Goal: Obtain resource: Download file/media

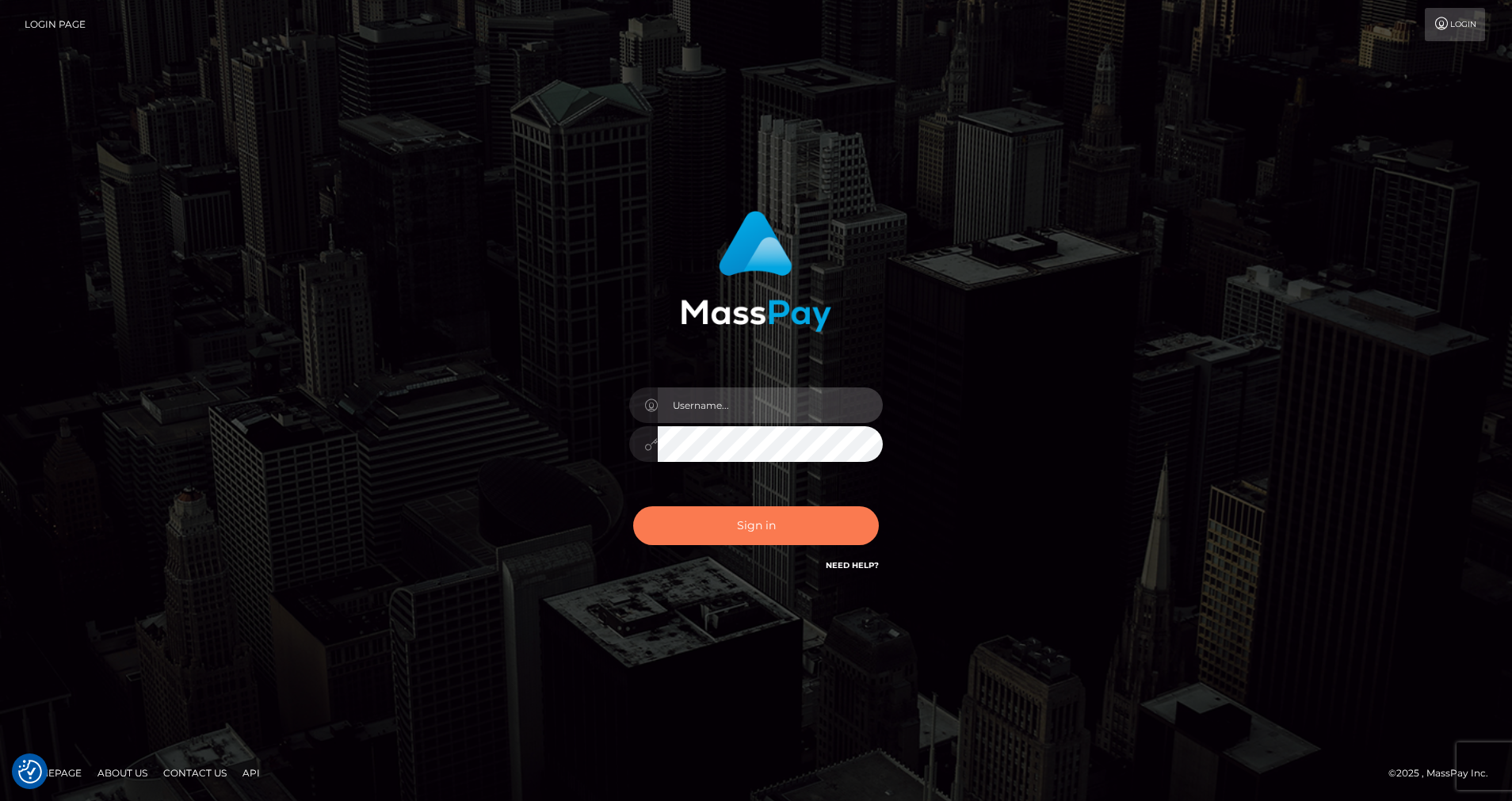
type input "cris.silversocial"
click at [738, 529] on button "Sign in" at bounding box center [756, 526] width 246 height 39
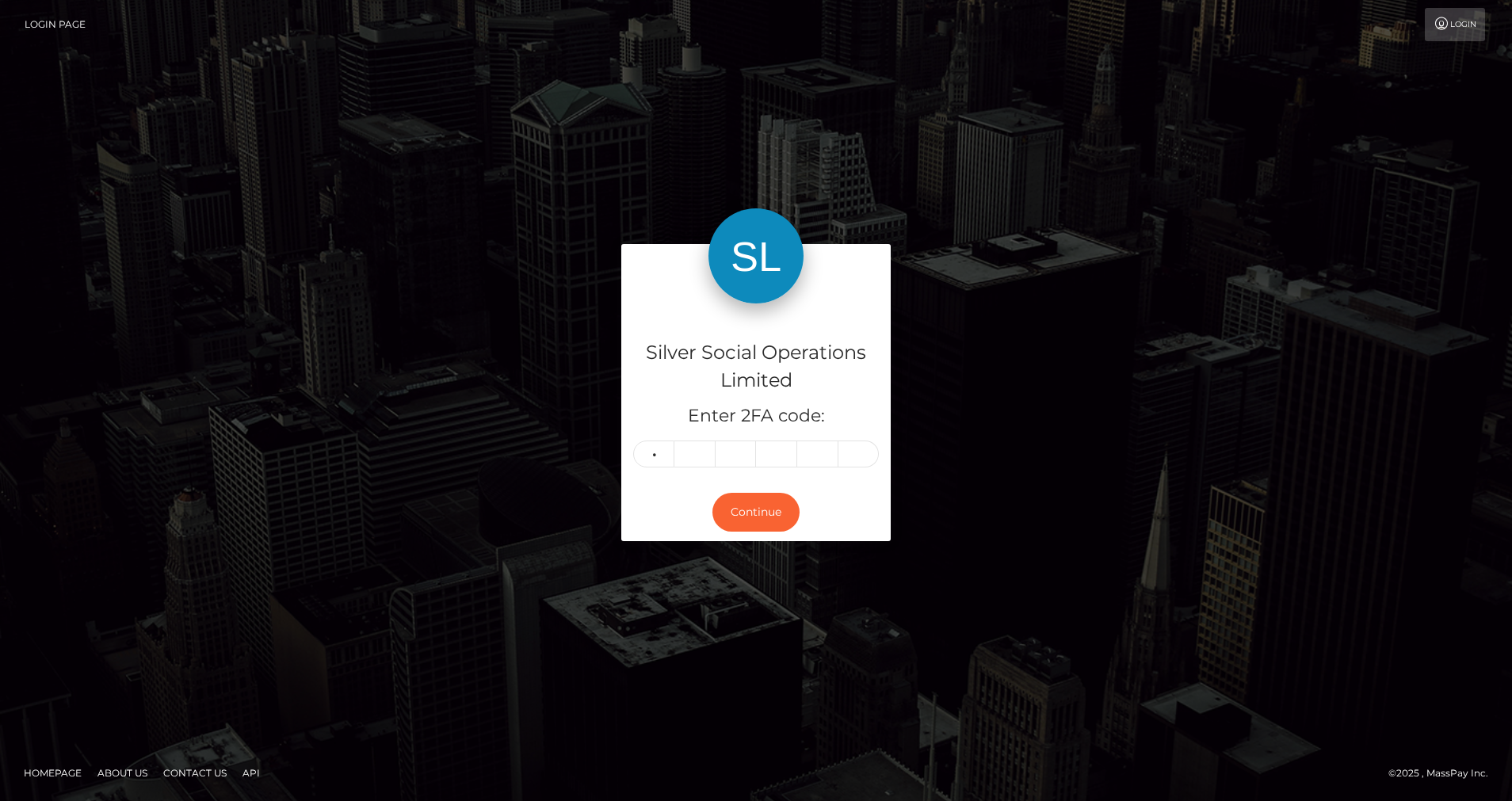
type input "8"
type input "3"
type input "5"
type input "9"
type input "4"
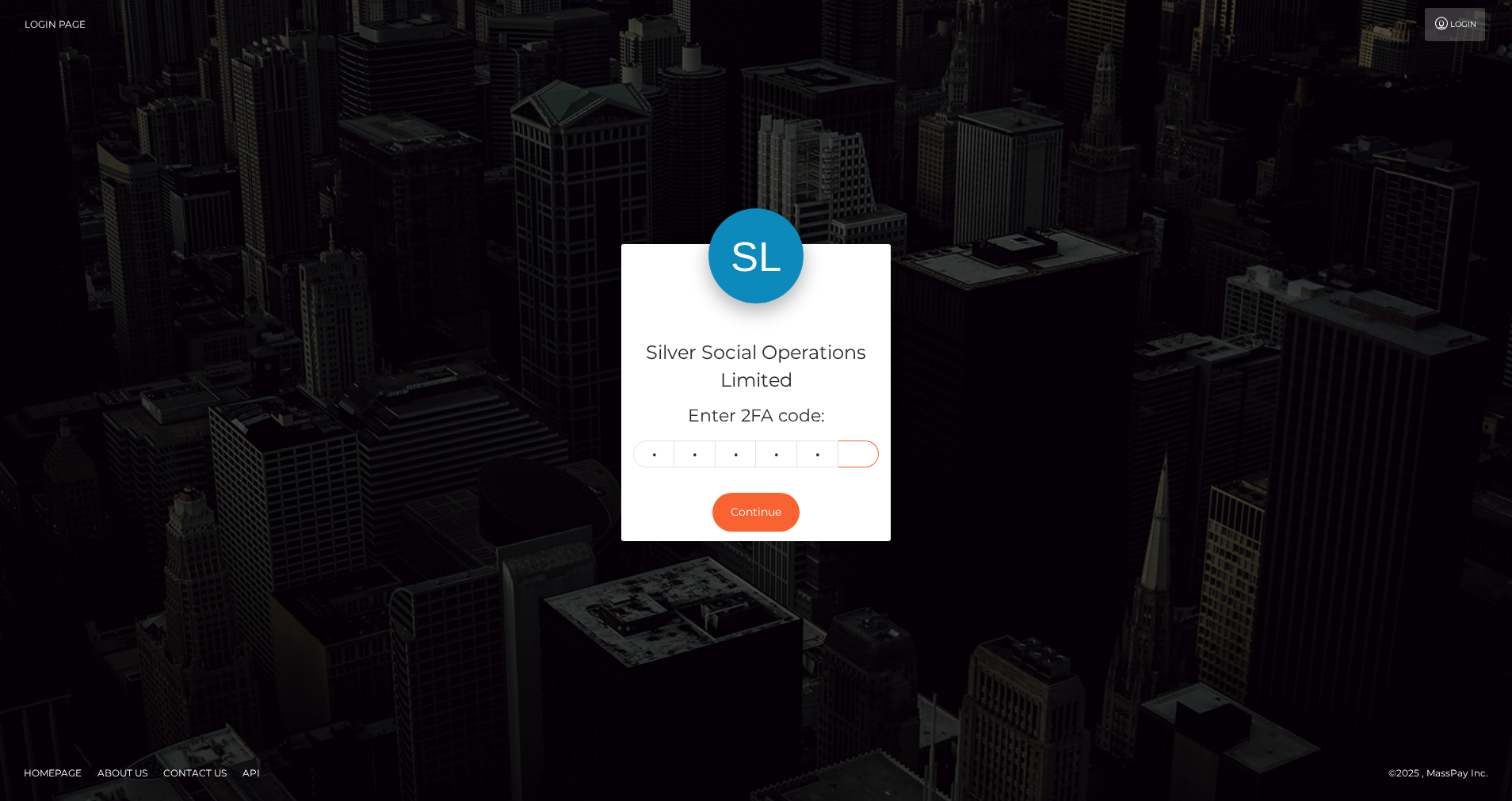
type input "1"
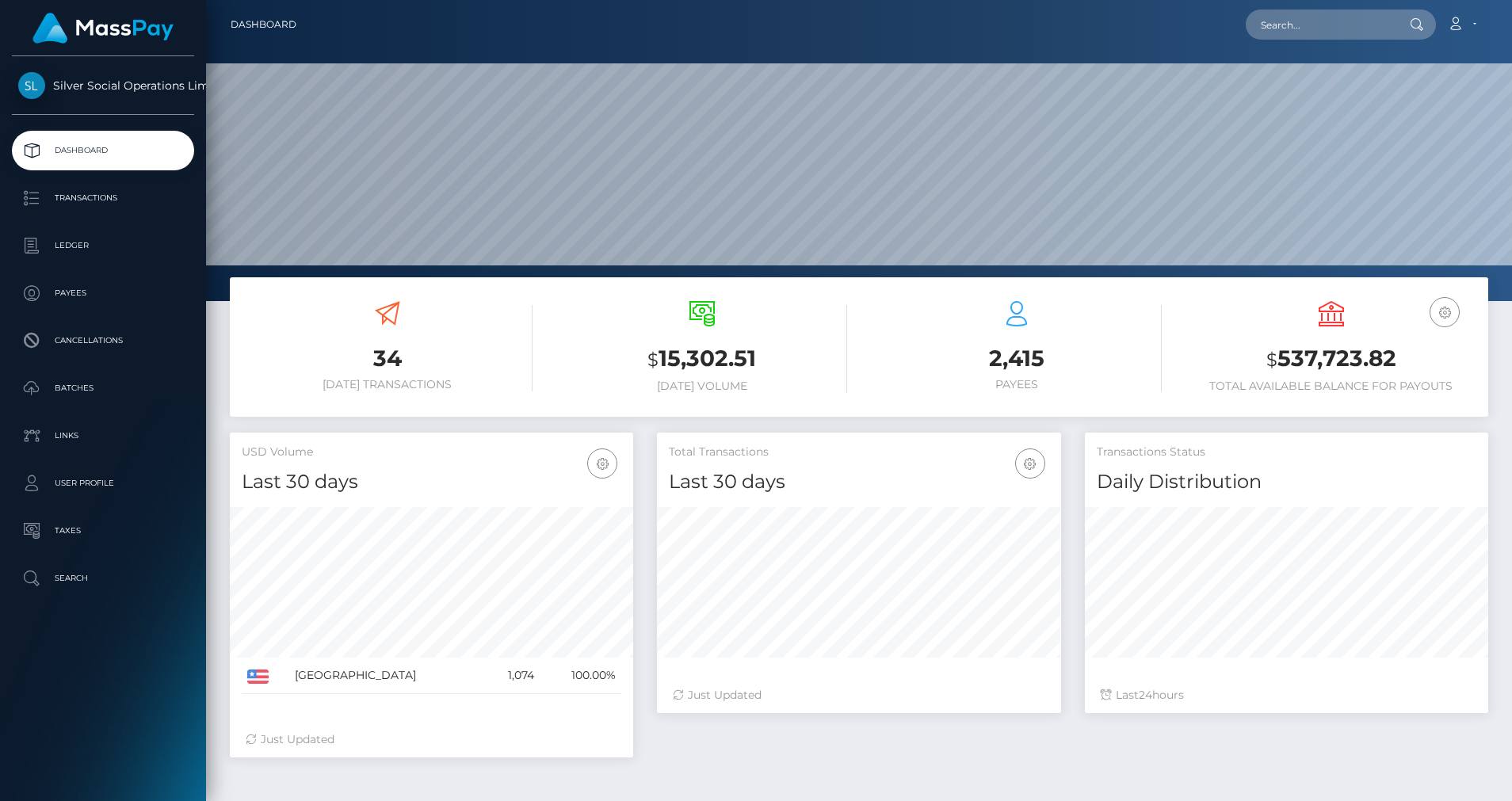
scroll to position [281, 405]
click at [56, 283] on p "Payees" at bounding box center [103, 293] width 169 height 24
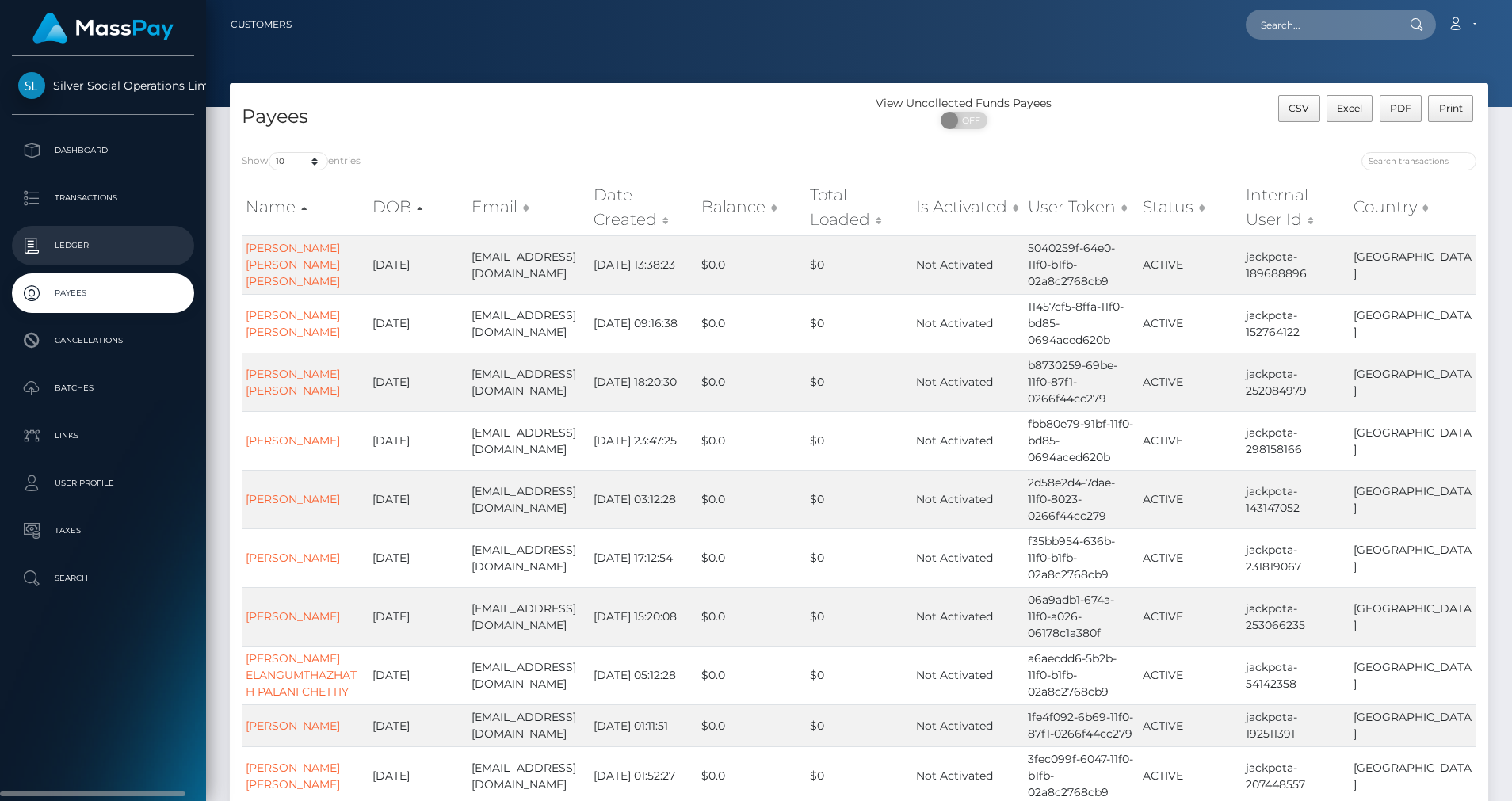
click at [106, 235] on p "Ledger" at bounding box center [103, 246] width 169 height 24
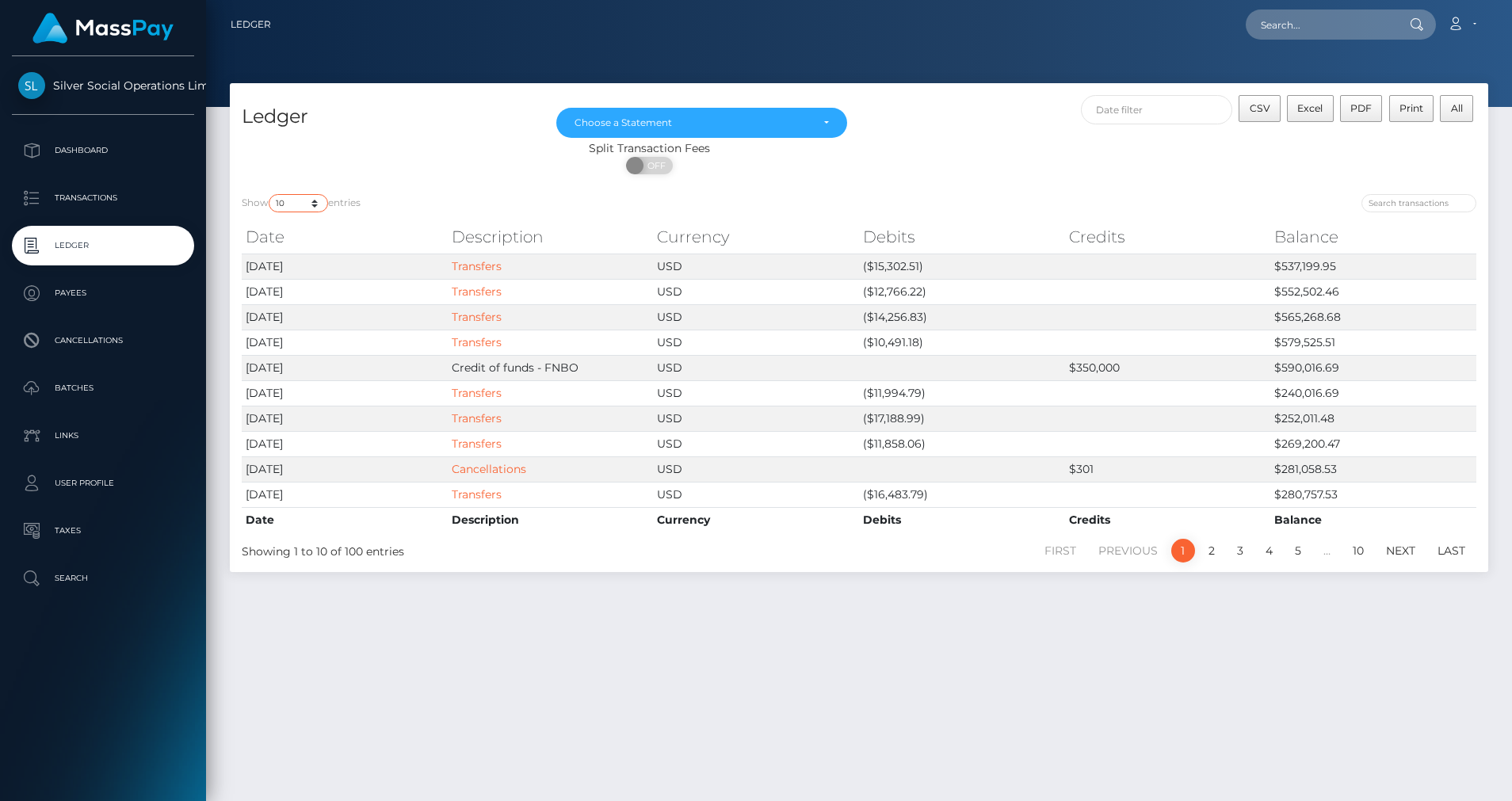
click at [314, 209] on select "10 25 50 100 250" at bounding box center [298, 203] width 60 height 18
select select "50"
click at [270, 194] on select "10 25 50 100 250" at bounding box center [298, 203] width 60 height 18
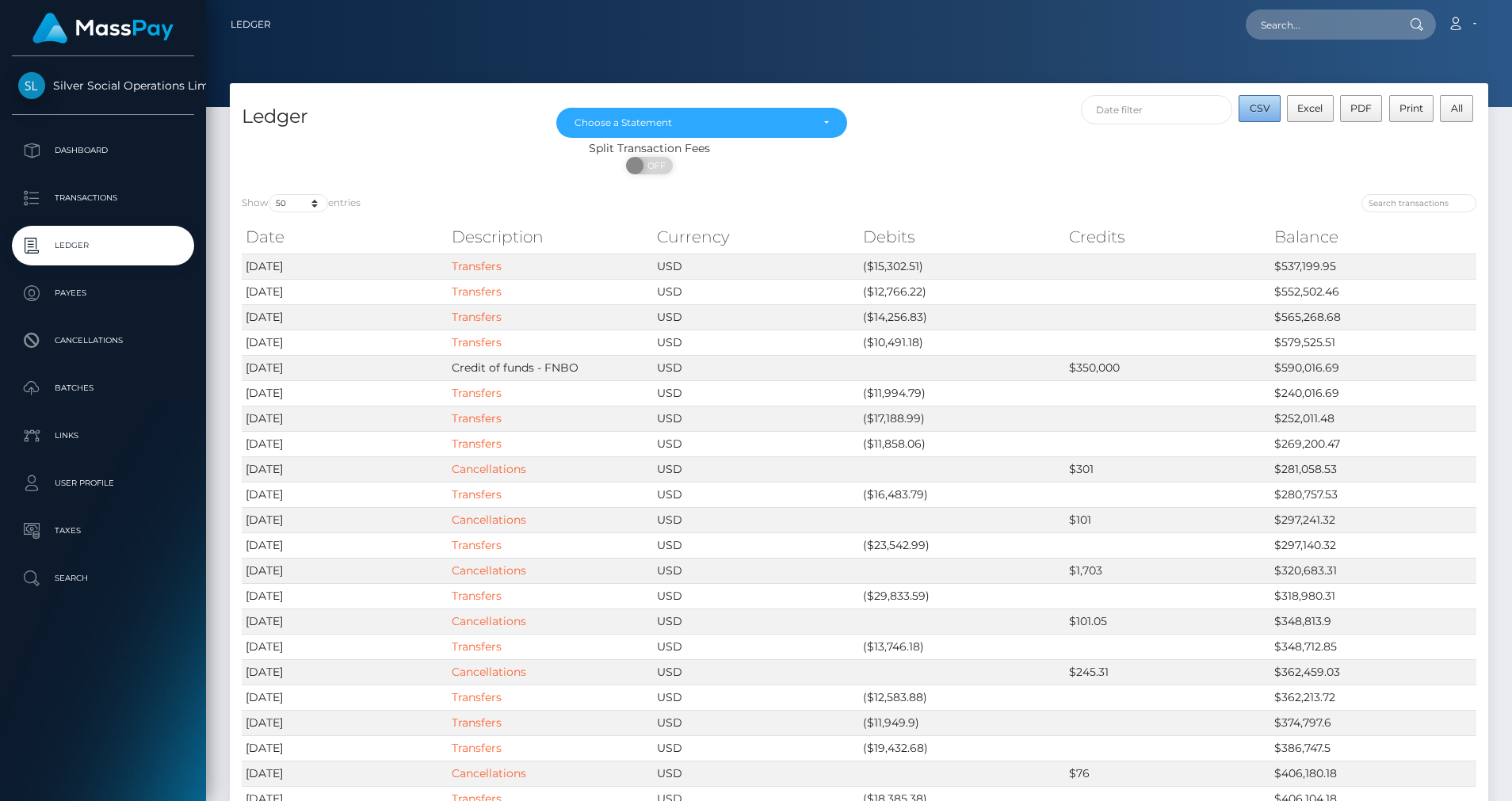
click at [1264, 112] on span "CSV" at bounding box center [1260, 108] width 20 height 12
click at [716, 119] on div "Choose a Statement" at bounding box center [693, 123] width 236 height 13
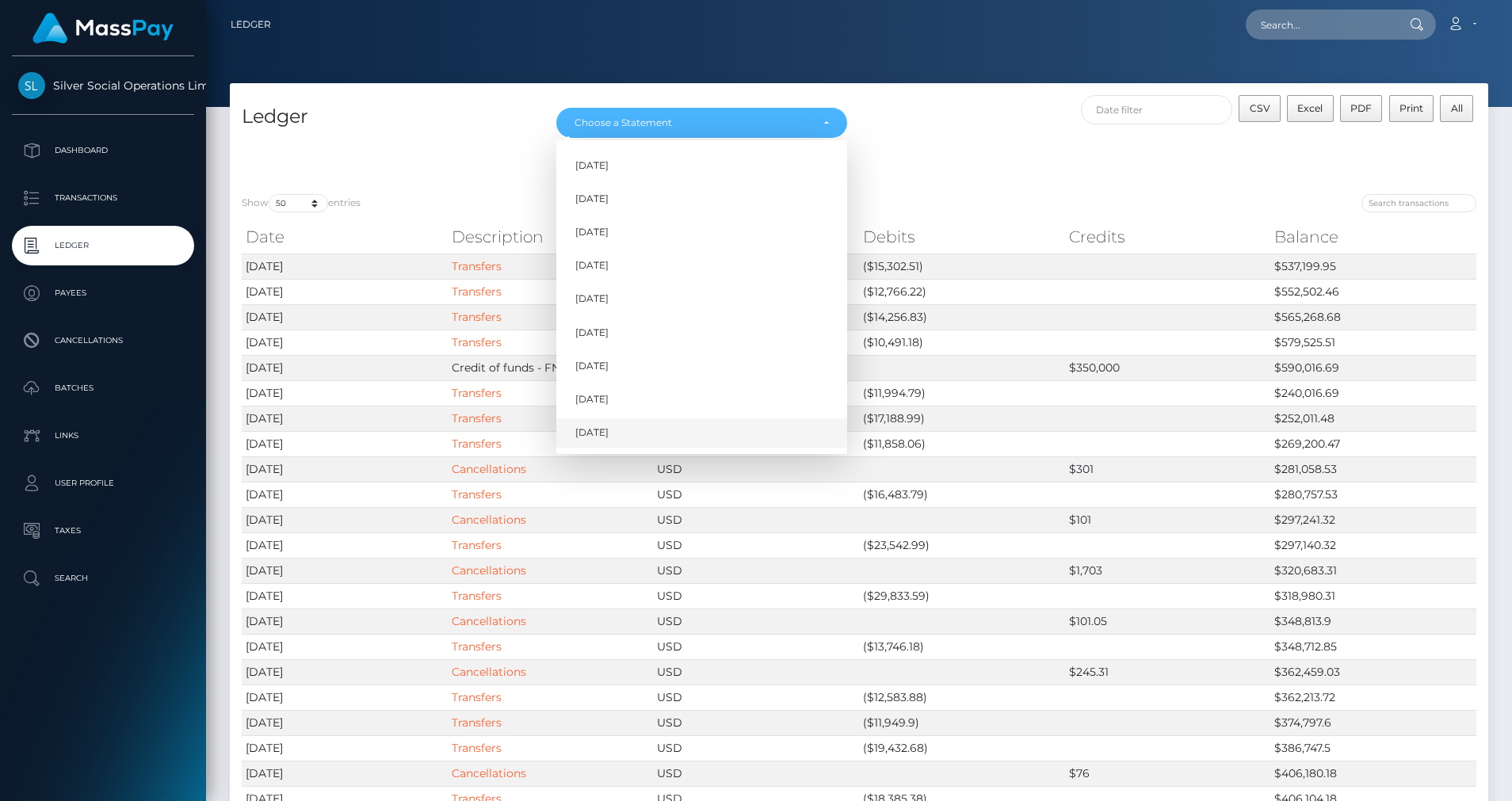
click at [595, 435] on span "Sep 2025" at bounding box center [592, 433] width 33 height 15
select select "Sep 2025"
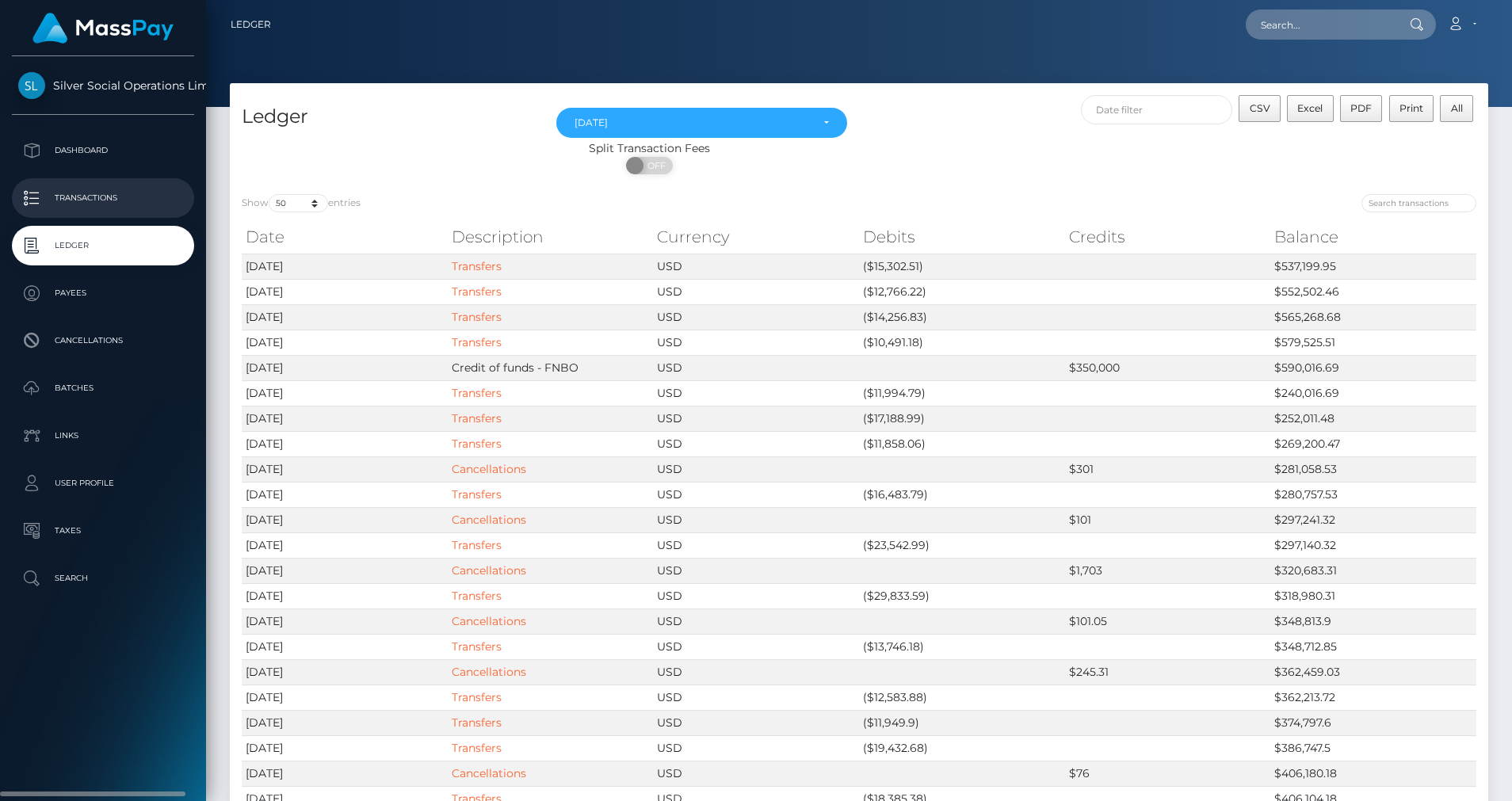
click at [107, 198] on p "Transactions" at bounding box center [103, 199] width 169 height 24
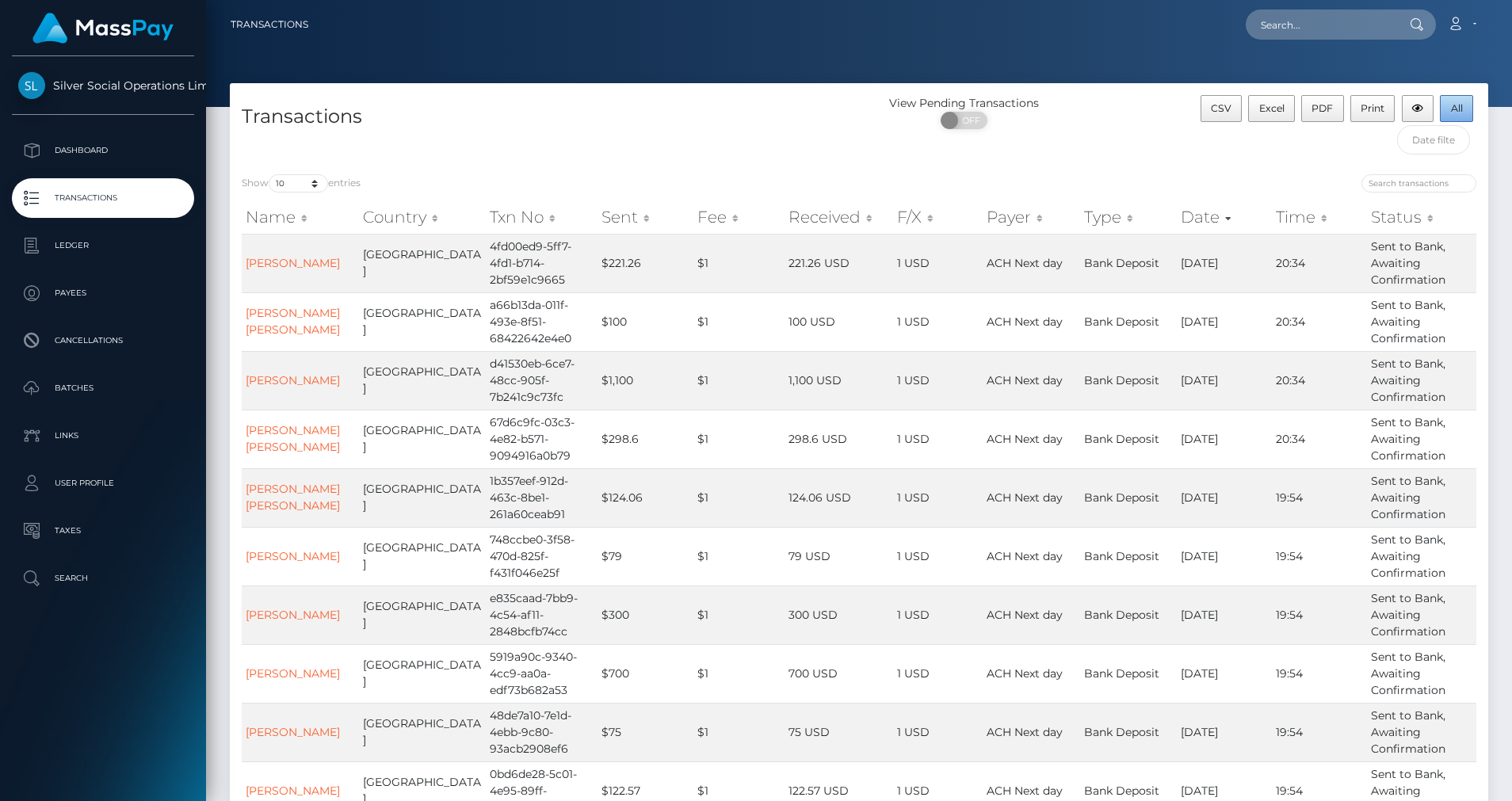
click at [1463, 106] on button "All" at bounding box center [1457, 108] width 33 height 27
